Goal: Task Accomplishment & Management: Manage account settings

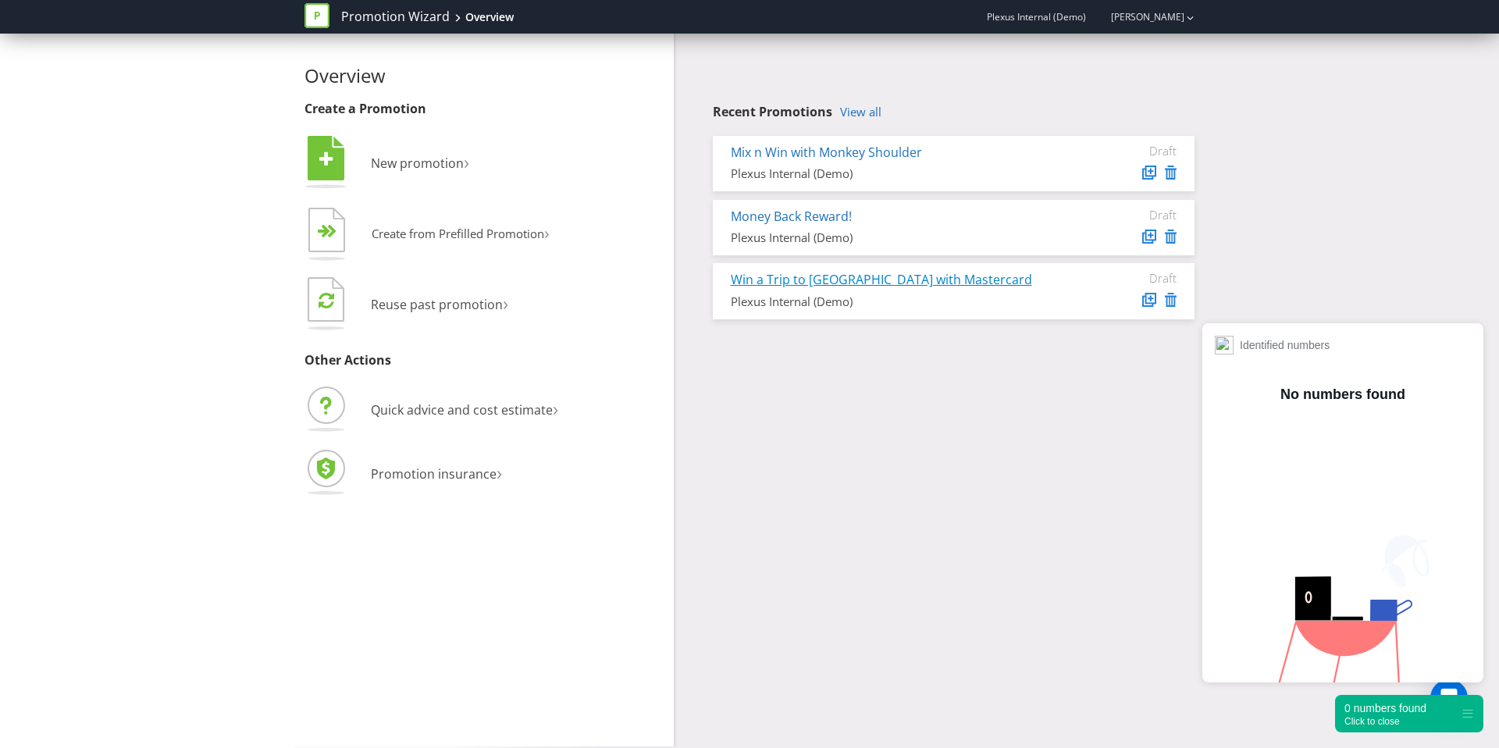
click at [864, 276] on link "Win a Trip to [GEOGRAPHIC_DATA] with Mastercard" at bounding box center [881, 279] width 301 height 17
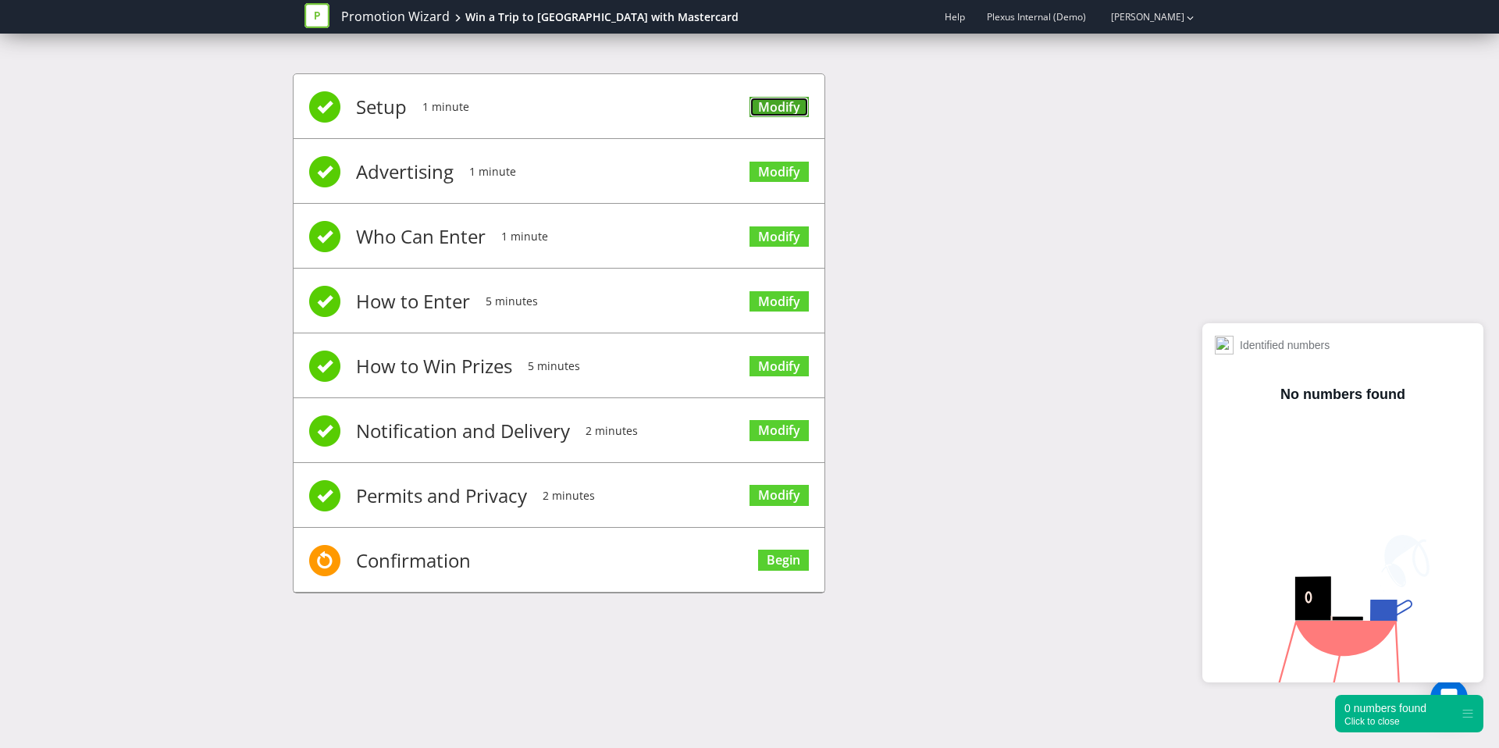
click at [787, 104] on link "Modify" at bounding box center [779, 107] width 59 height 21
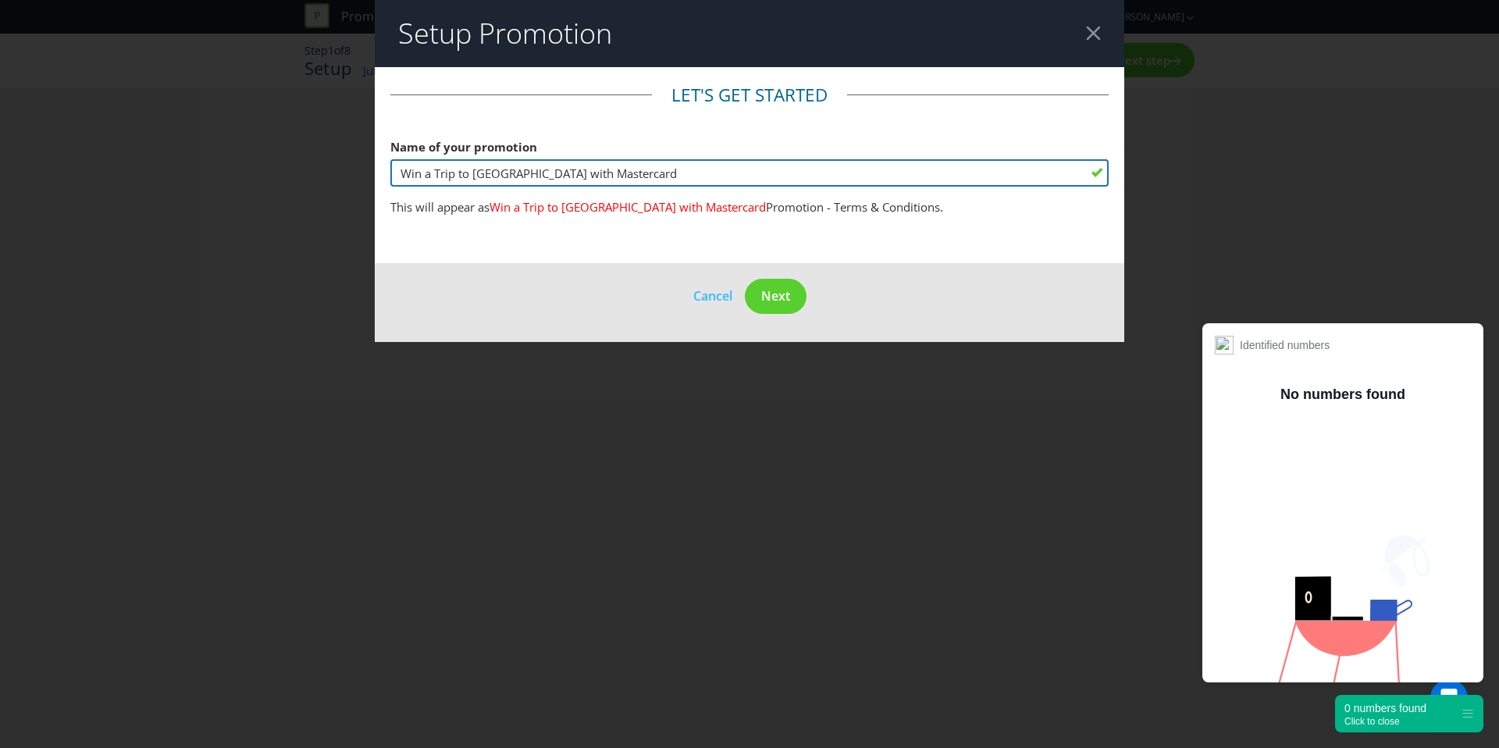
drag, startPoint x: 613, startPoint y: 174, endPoint x: 515, endPoint y: 176, distance: 97.6
click at [515, 176] on input "Win a Trip to Cancun with Mastercard" at bounding box center [749, 172] width 718 height 27
type input "Win a Trip to [GEOGRAPHIC_DATA]"
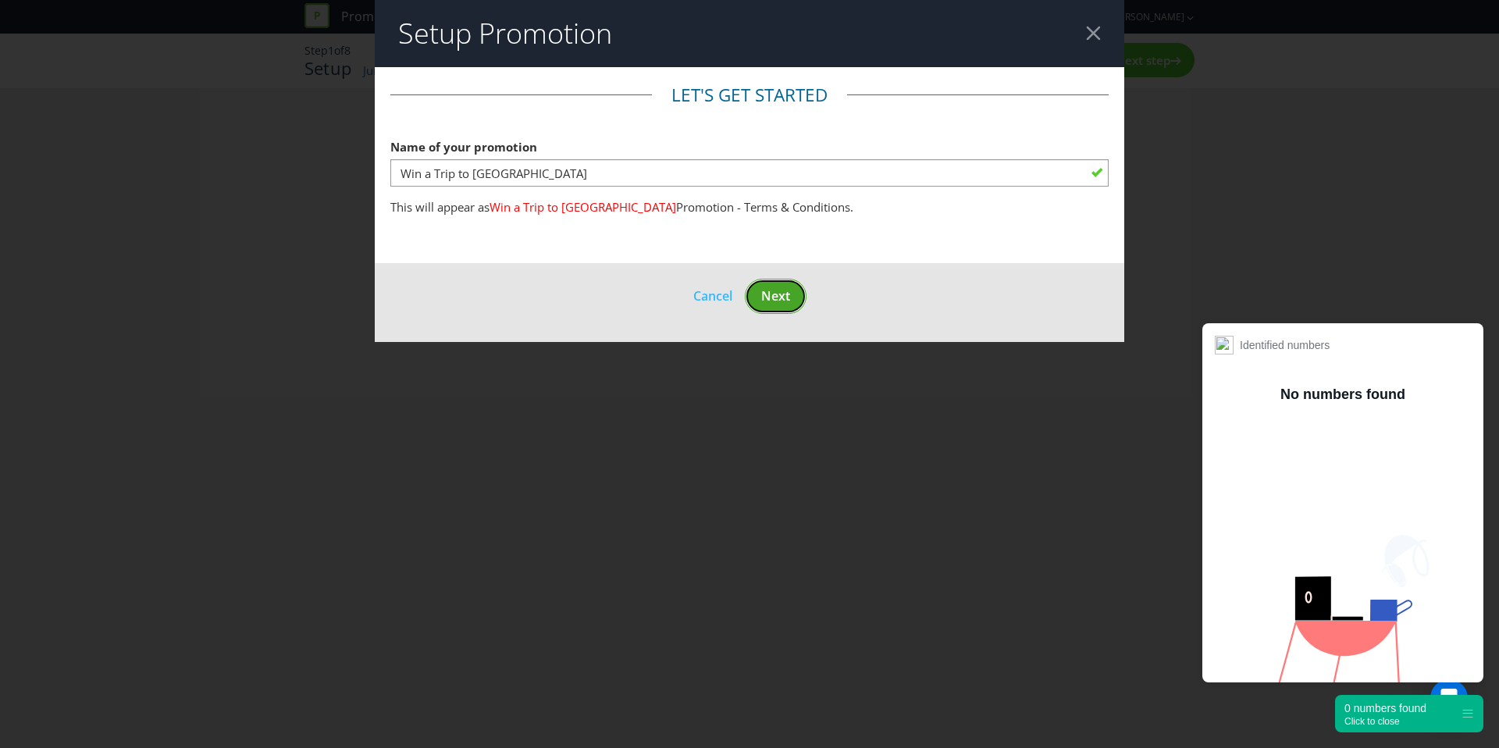
click at [777, 301] on span "Next" at bounding box center [775, 295] width 29 height 17
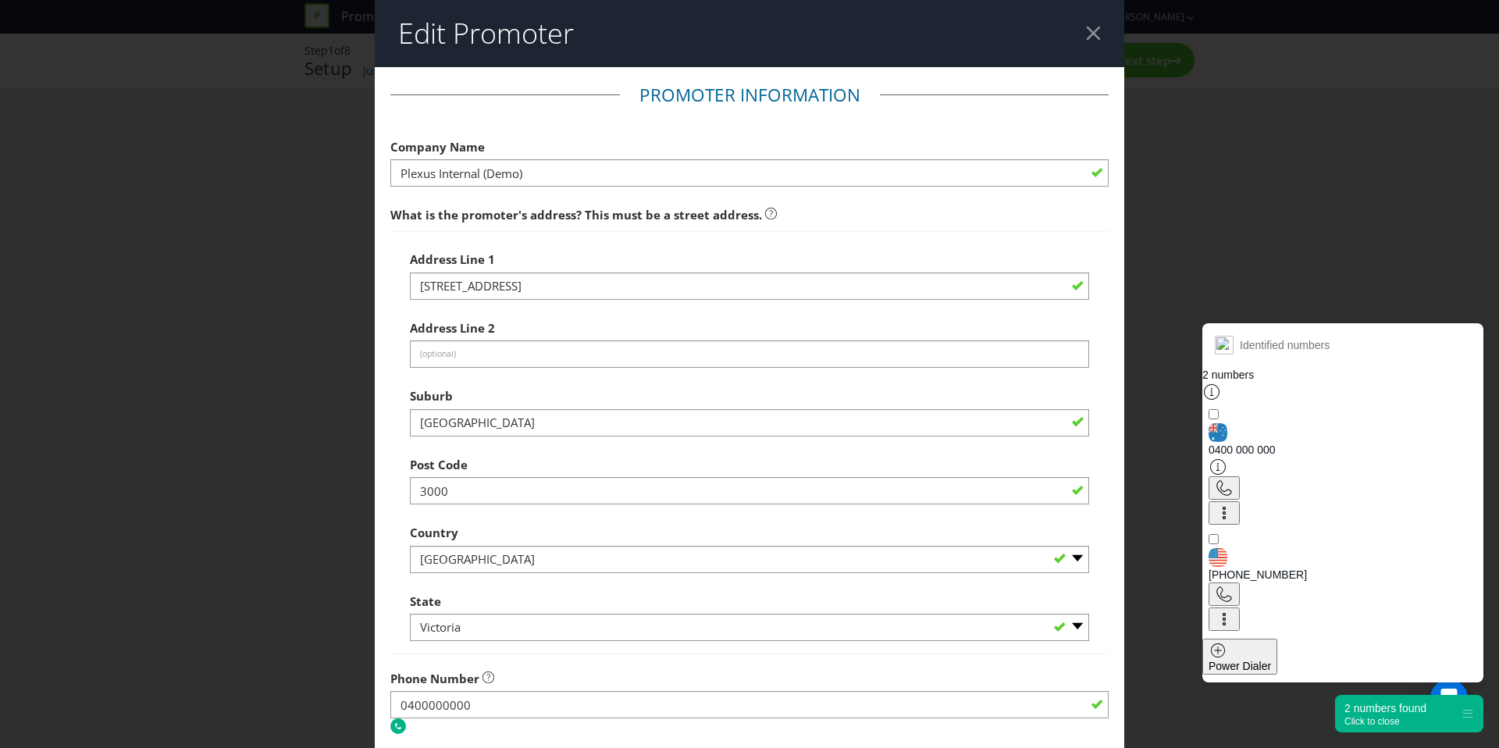
click at [1082, 25] on header "Edit Promoter" at bounding box center [750, 33] width 750 height 67
click at [1087, 32] on div at bounding box center [1093, 33] width 15 height 15
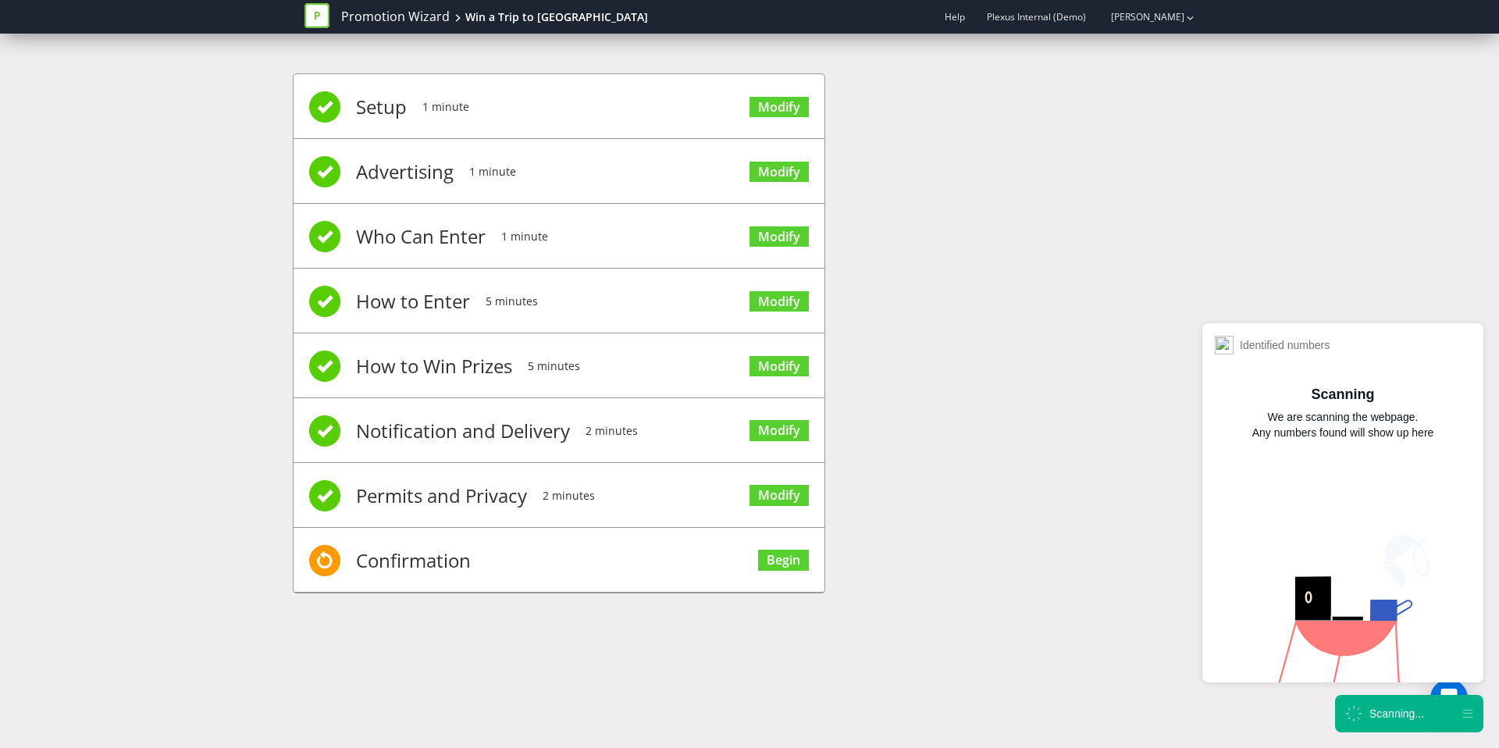
drag, startPoint x: 1050, startPoint y: 245, endPoint x: 742, endPoint y: 156, distance: 321.1
click at [1046, 245] on div "Setup 1 minute Modify Advertising 1 minute Modify Who Can Enter 1 minute Modify…" at bounding box center [750, 341] width 914 height 583
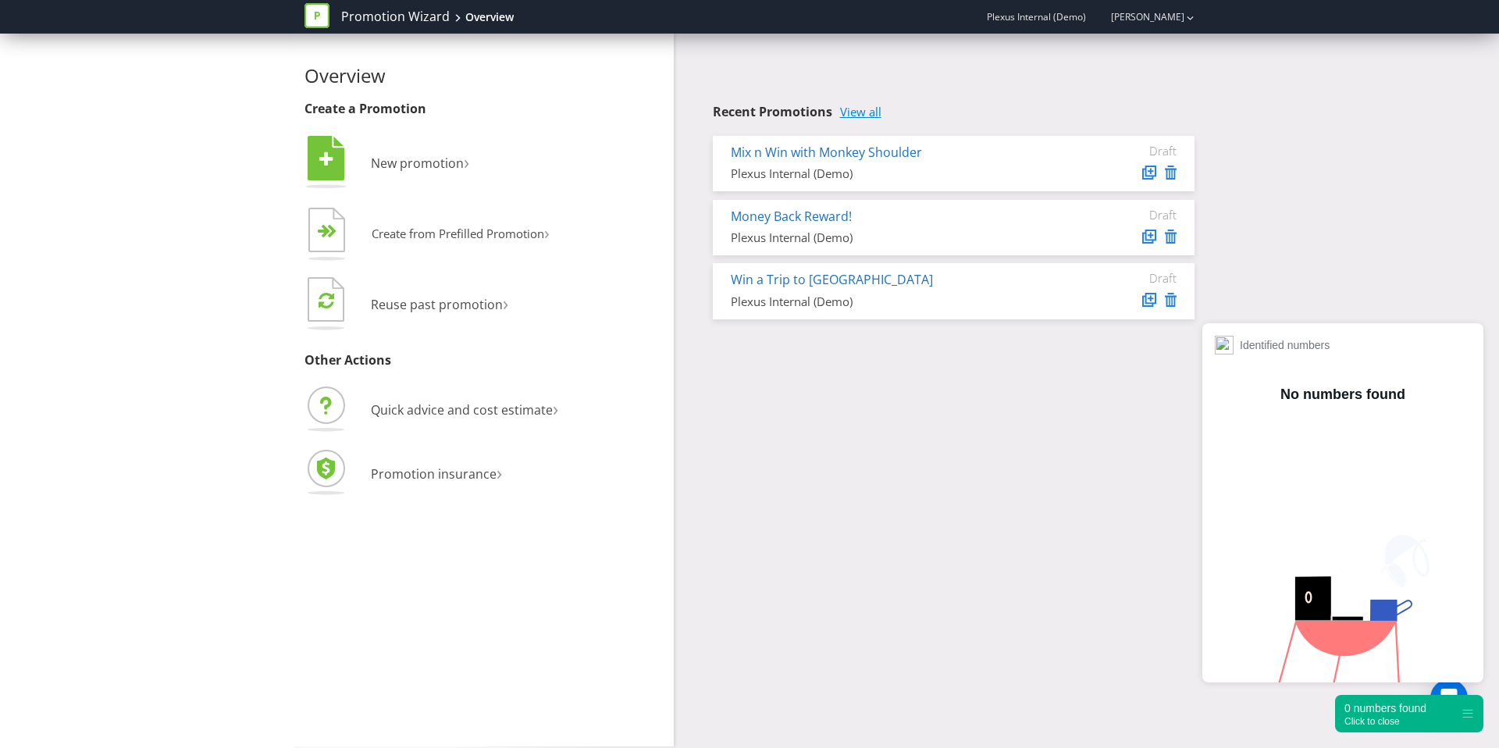
click at [867, 112] on link "View all" at bounding box center [860, 111] width 41 height 13
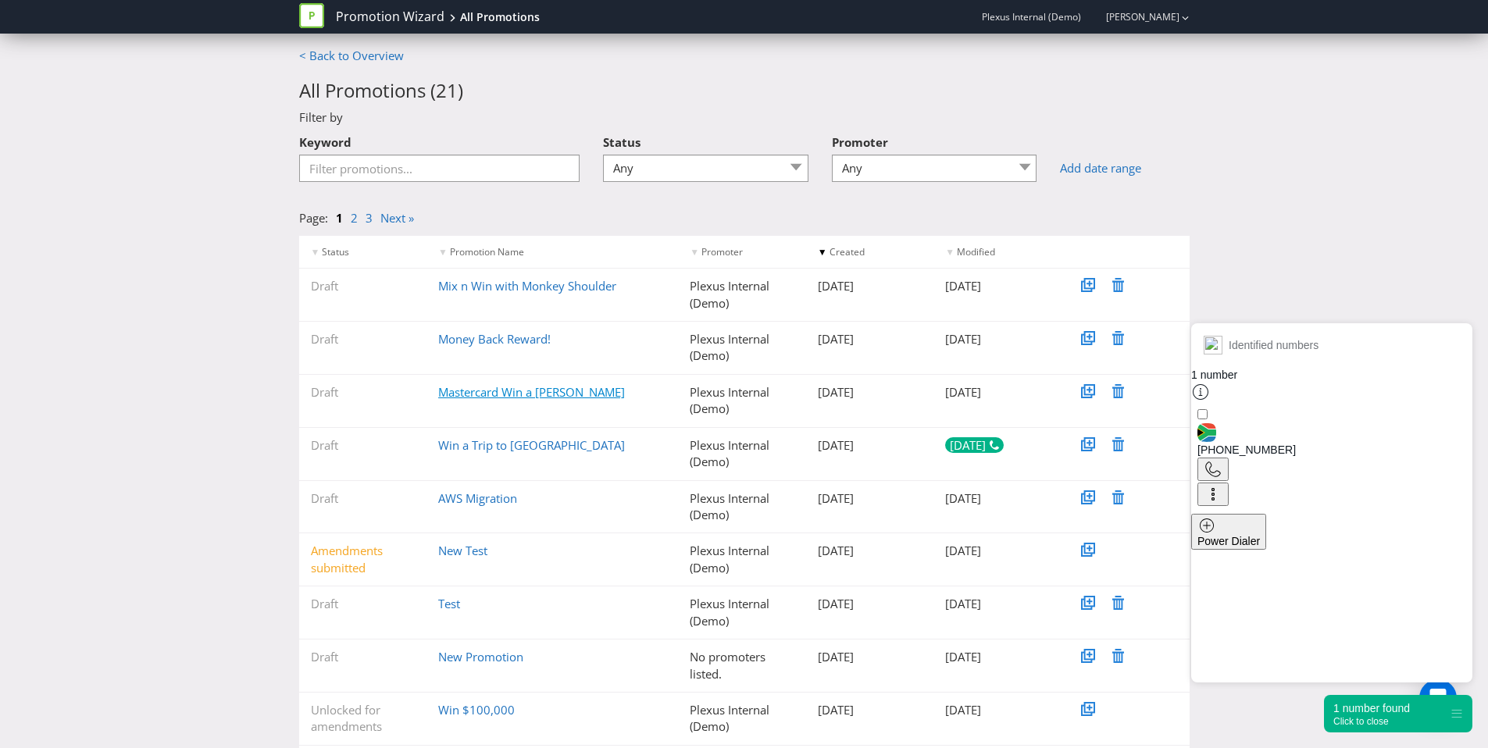
scroll to position [3, 0]
click at [553, 395] on link "Mastercard Win a Harley" at bounding box center [531, 391] width 187 height 16
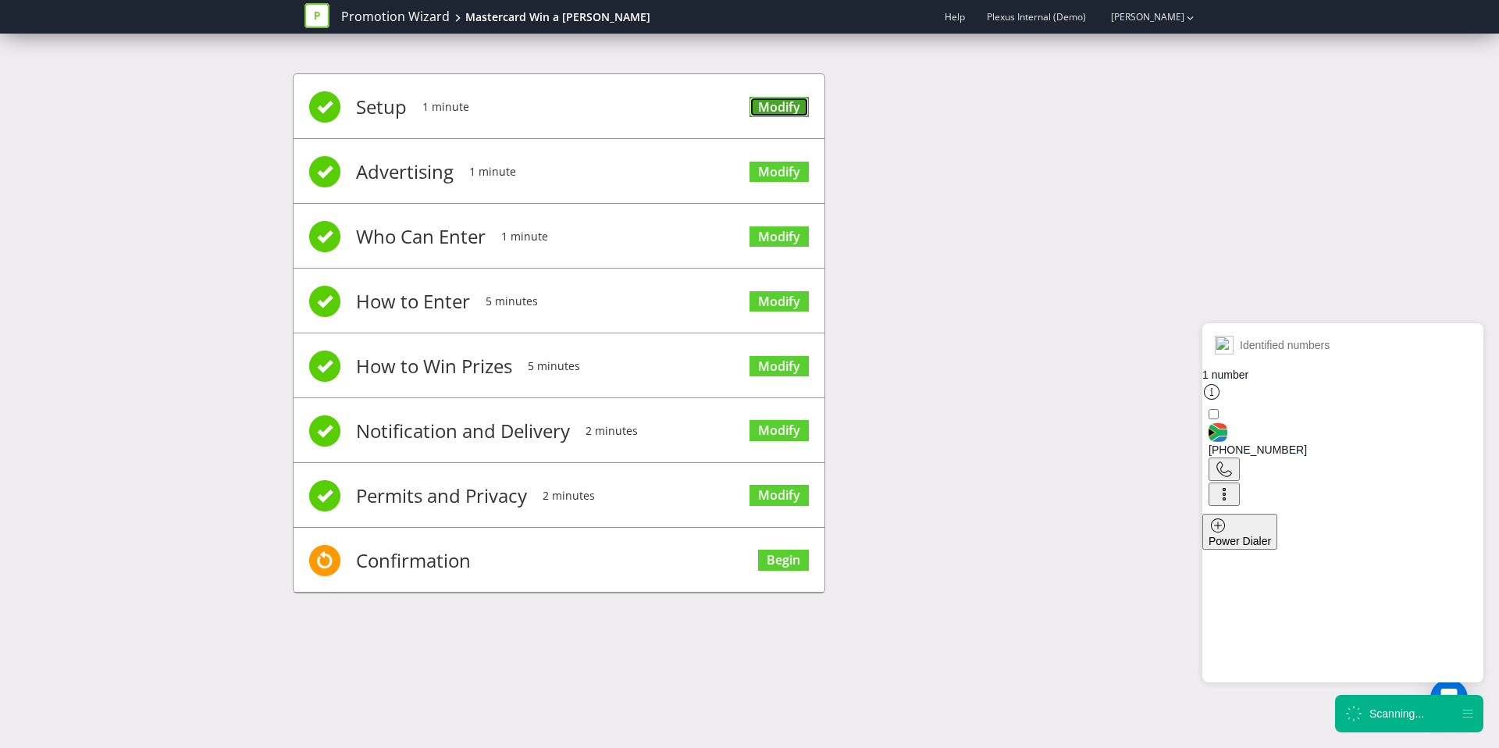
click at [784, 105] on link "Modify" at bounding box center [779, 107] width 59 height 21
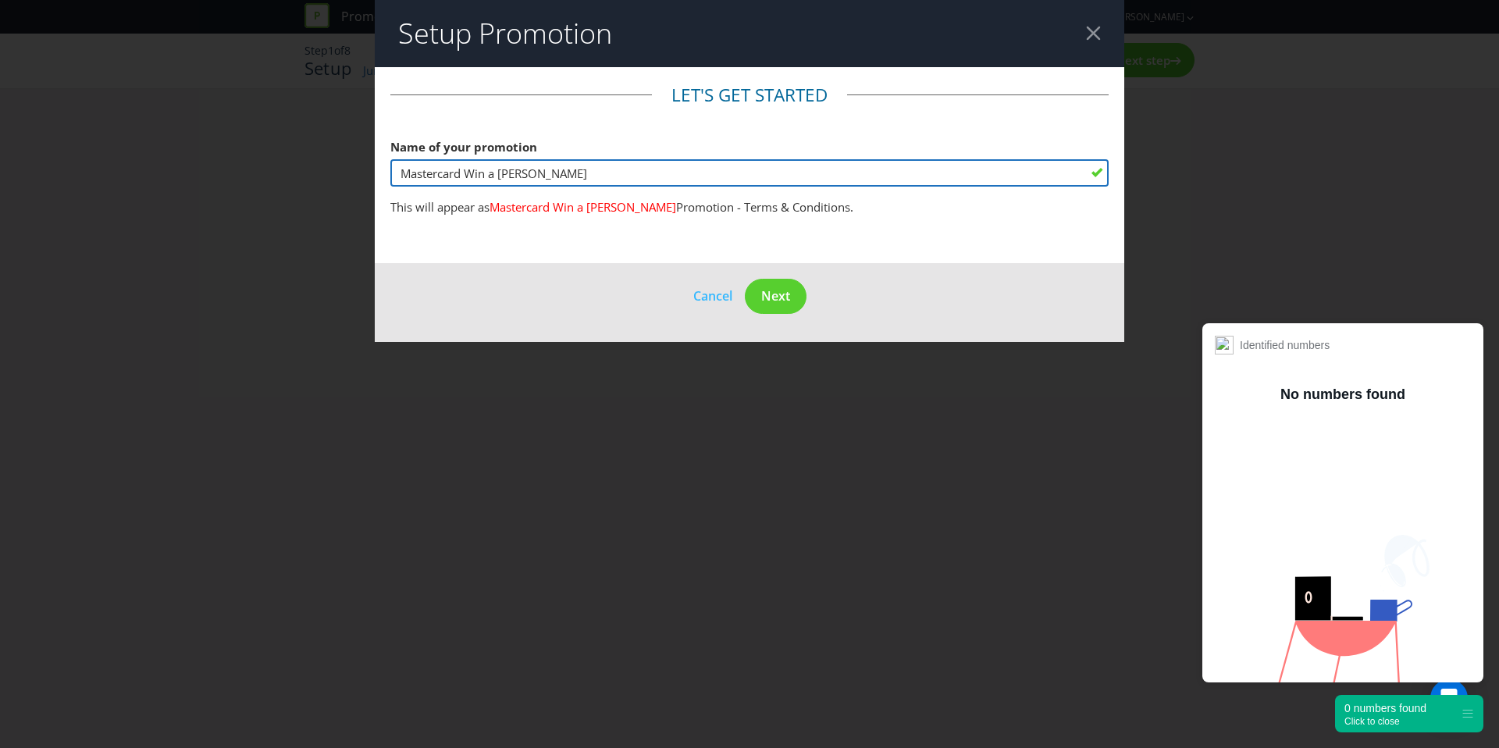
drag, startPoint x: 469, startPoint y: 173, endPoint x: 334, endPoint y: 171, distance: 134.3
click at [334, 171] on div "Setup Promotion Let's get started Name of your promotion Mastercard Win a Harle…" at bounding box center [749, 374] width 1499 height 748
type input "Win a [PERSON_NAME]"
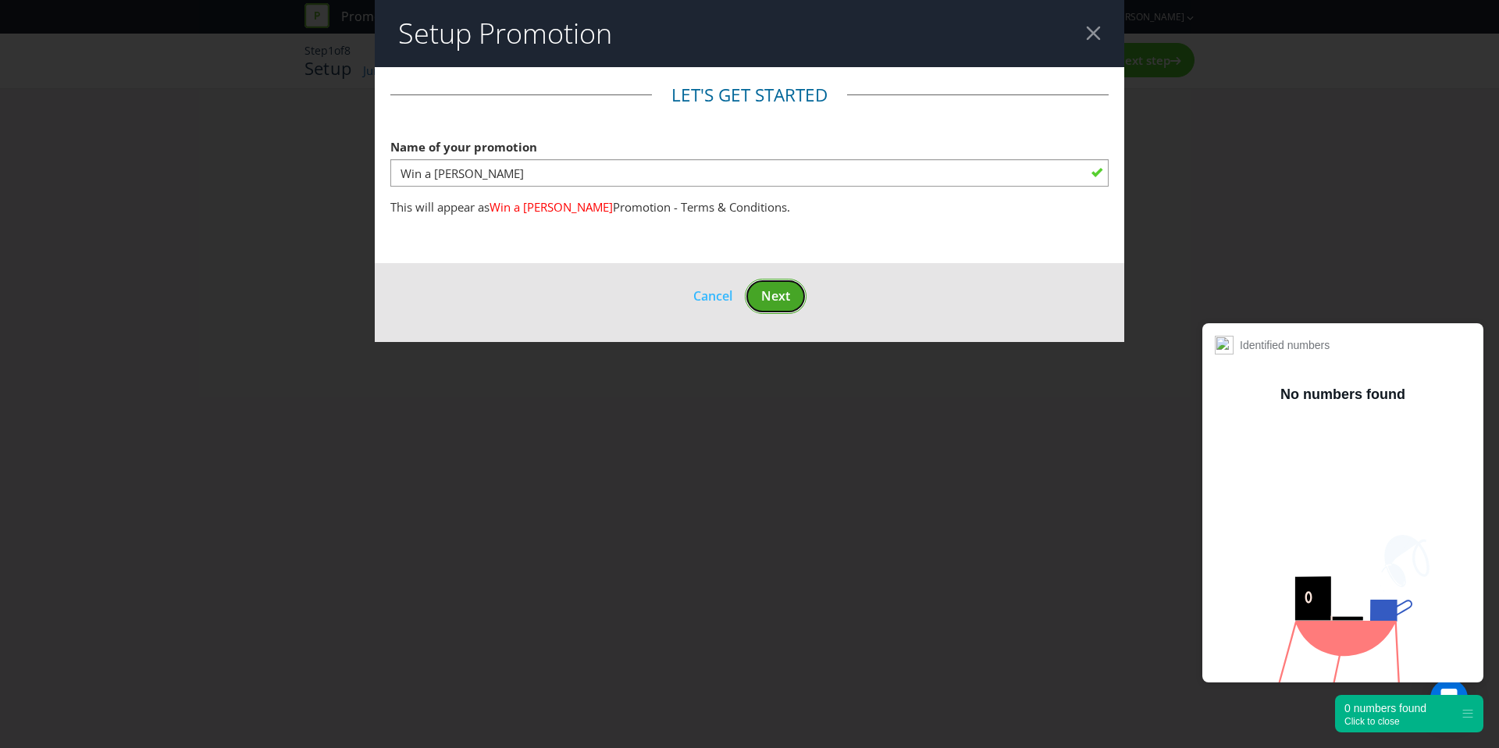
click at [795, 304] on button "Next" at bounding box center [776, 296] width 62 height 35
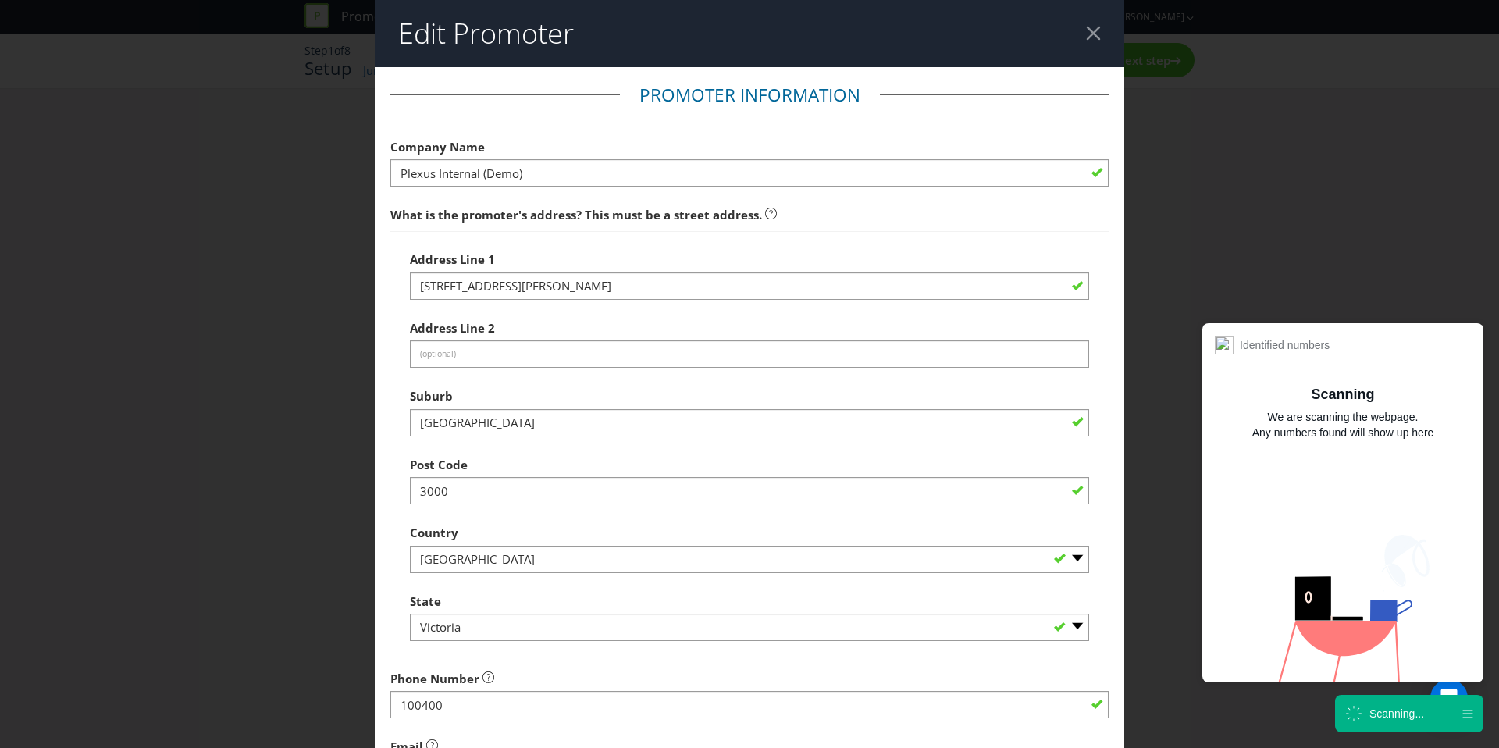
click at [1090, 32] on div at bounding box center [1093, 33] width 15 height 15
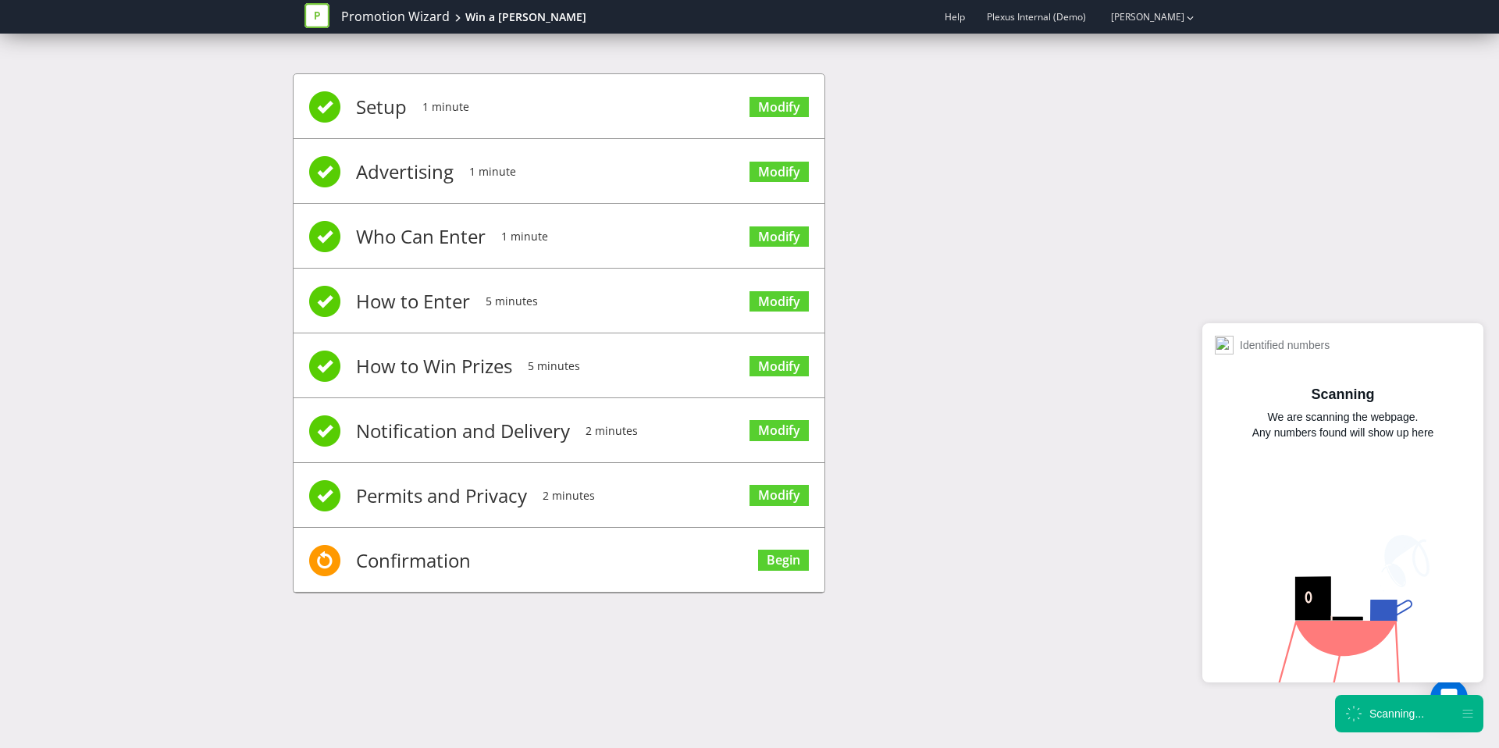
click at [127, 160] on div "Setup 1 minute Modify Advertising 1 minute Modify Who Can Enter 1 minute Modify…" at bounding box center [749, 341] width 1499 height 583
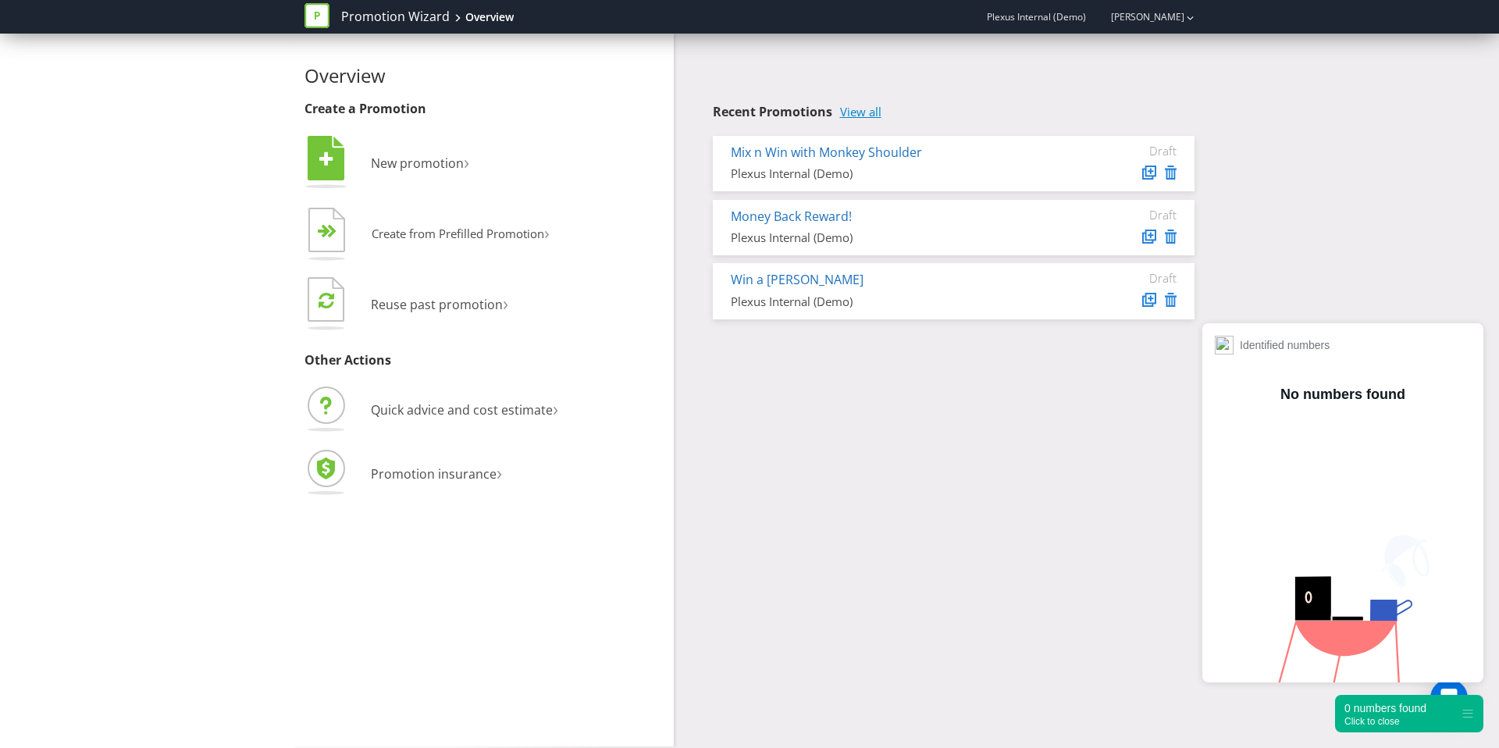
click at [870, 118] on link "View all" at bounding box center [860, 111] width 41 height 13
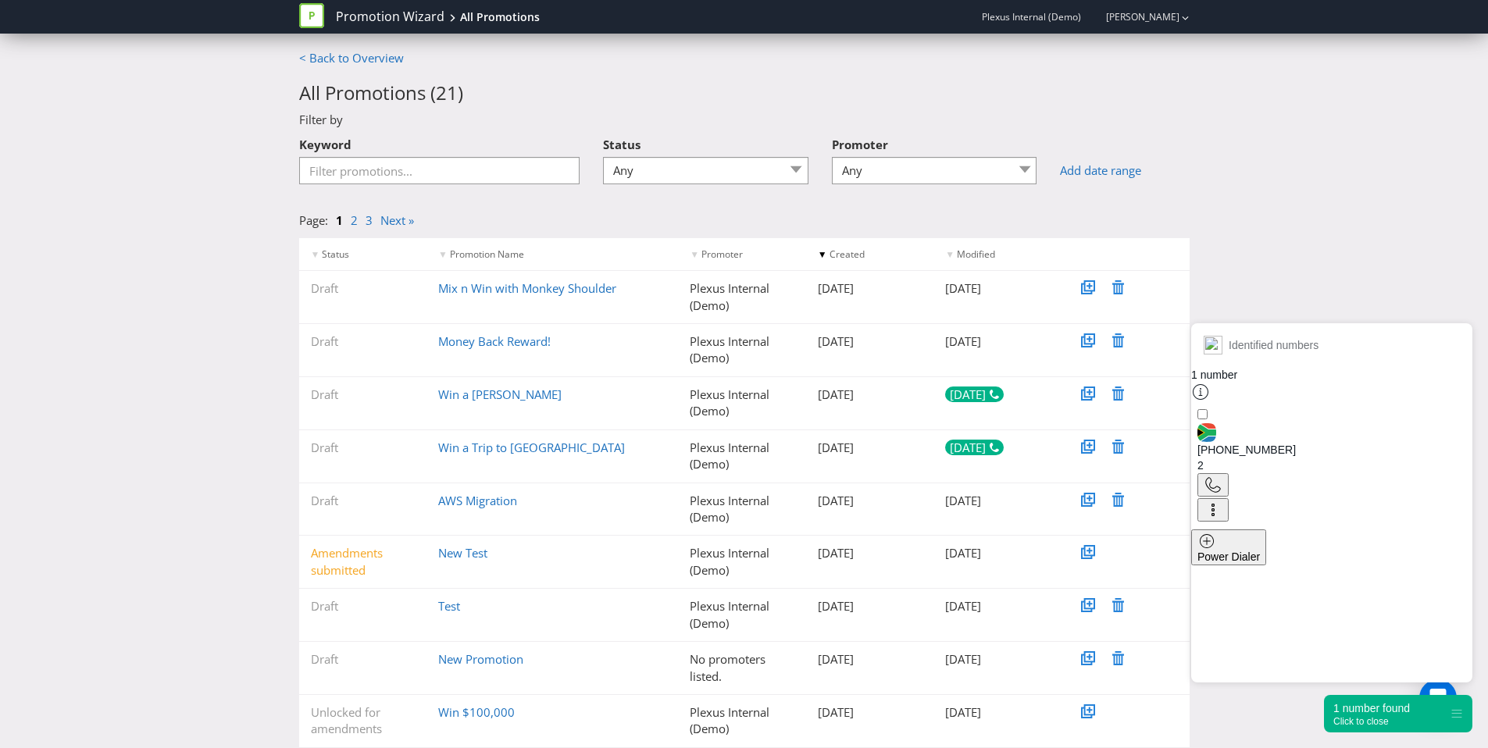
click at [171, 299] on div "< Back to Overview All Promotions ( 21 ) Filter by Keyword Status Any Draft Und…" at bounding box center [744, 446] width 1488 height 792
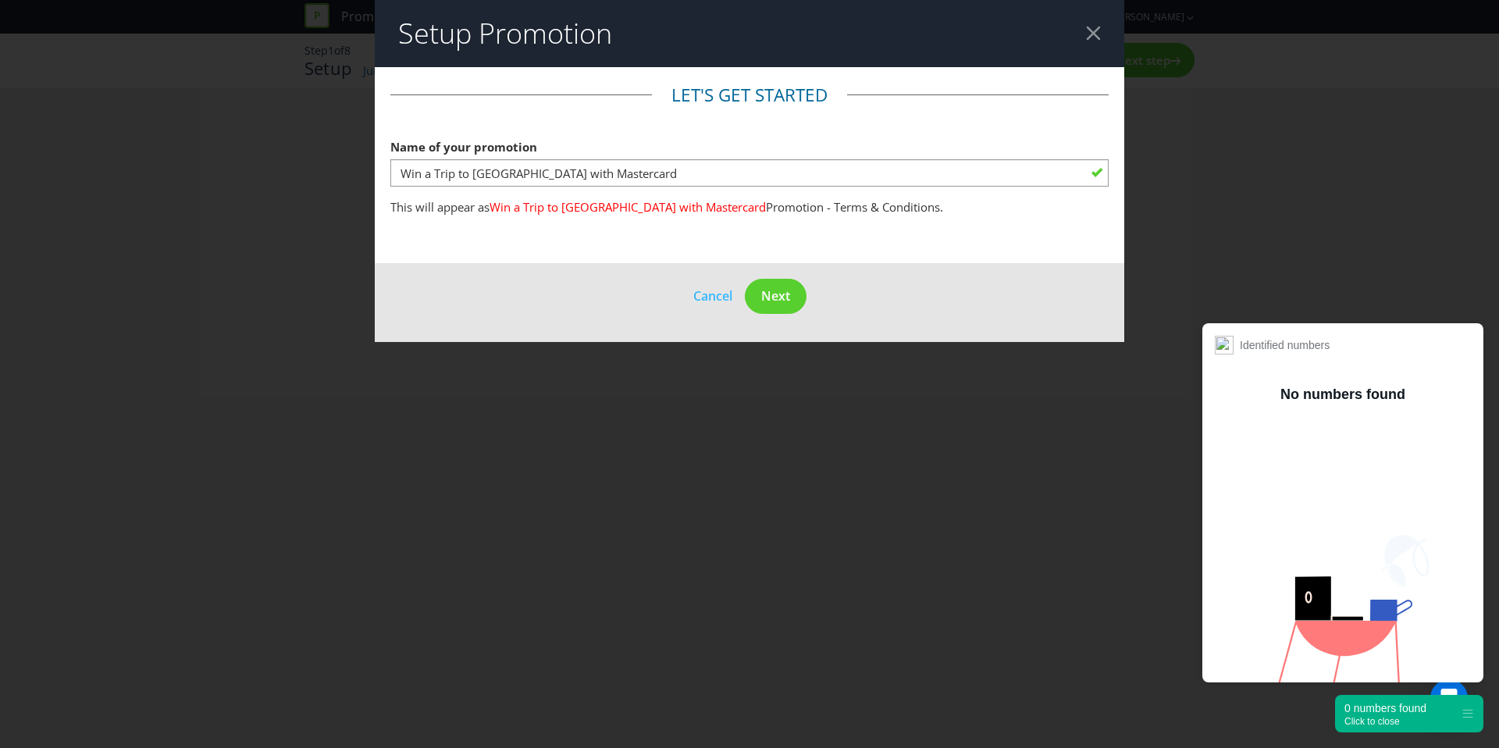
click at [1096, 33] on div at bounding box center [1093, 33] width 15 height 15
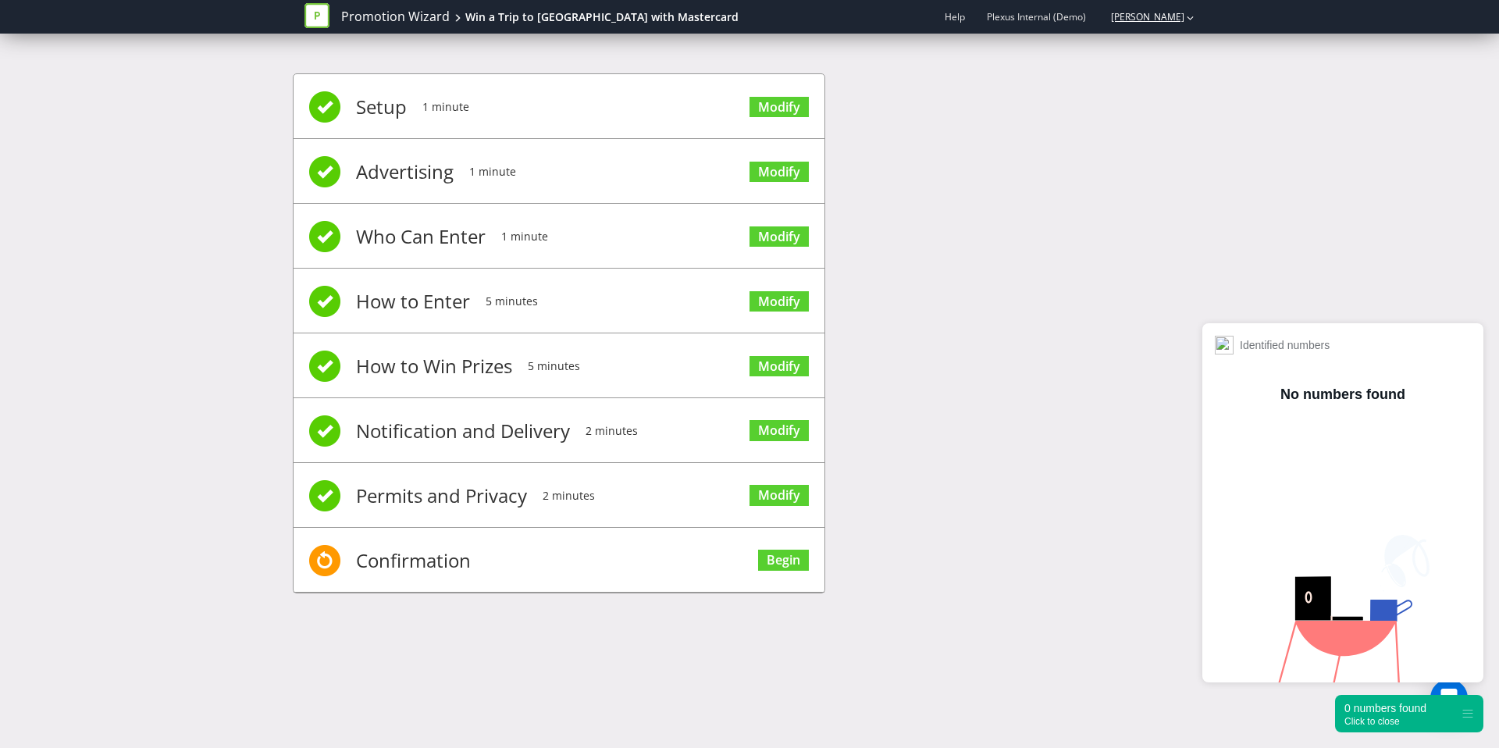
click at [1179, 20] on link "[PERSON_NAME]" at bounding box center [1140, 16] width 89 height 13
click at [1185, 55] on strong "Logout" at bounding box center [1183, 49] width 40 height 16
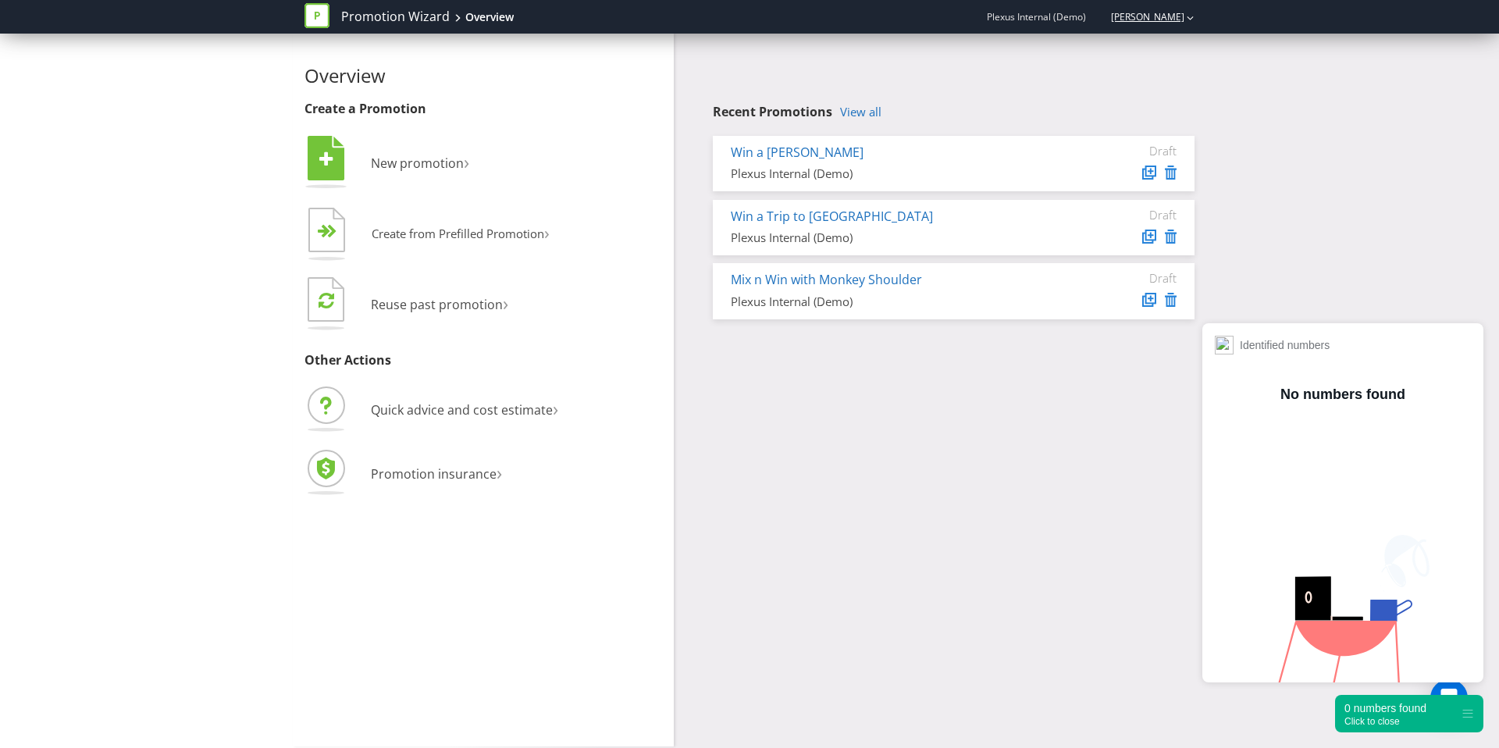
click at [1132, 13] on link "[PERSON_NAME]" at bounding box center [1140, 16] width 89 height 13
click at [1174, 48] on strong "Logout" at bounding box center [1183, 49] width 40 height 16
